Goal: Obtain resource: Download file/media

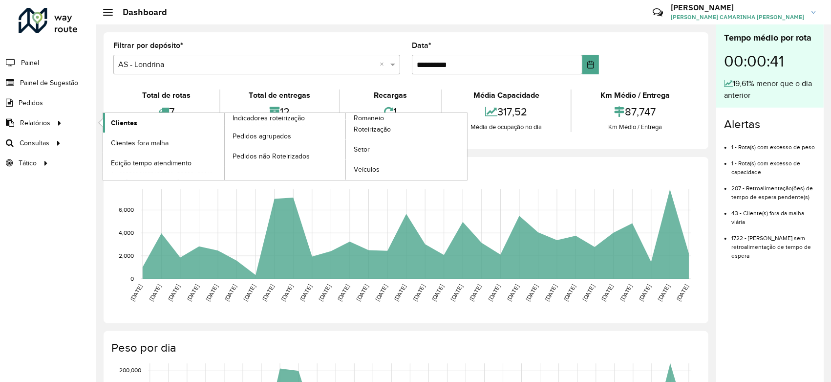
click at [109, 124] on link "Clientes" at bounding box center [163, 123] width 121 height 20
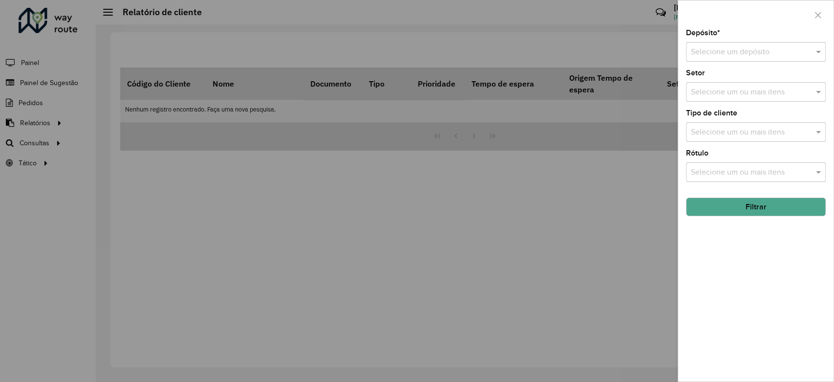
click at [734, 51] on input "text" at bounding box center [746, 52] width 110 height 12
click at [717, 98] on span "CDD Londrina" at bounding box center [714, 96] width 48 height 8
click at [732, 208] on button "Filtrar" at bounding box center [756, 206] width 140 height 19
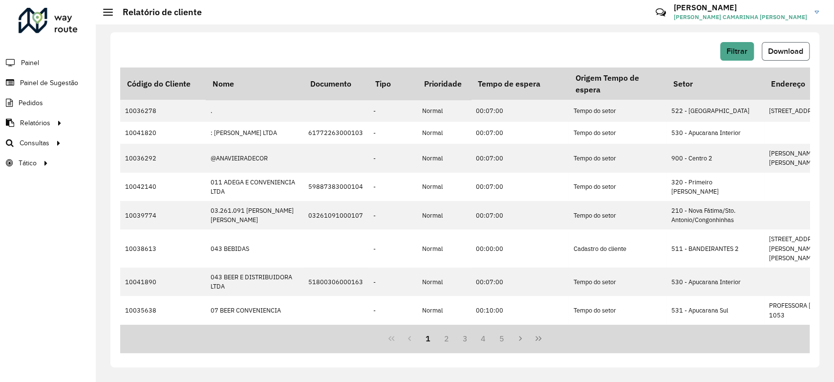
click at [794, 54] on span "Download" at bounding box center [785, 51] width 35 height 8
